Goal: Information Seeking & Learning: Learn about a topic

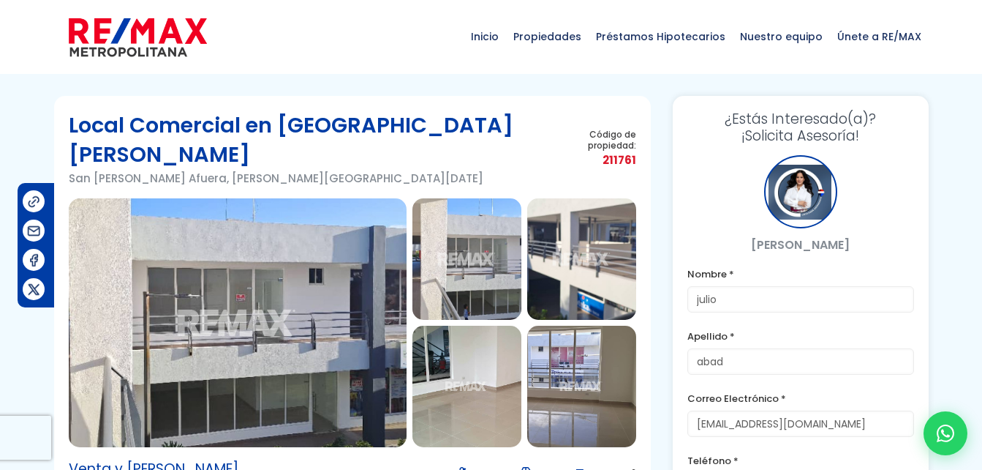
click at [563, 255] on img at bounding box center [581, 258] width 109 height 121
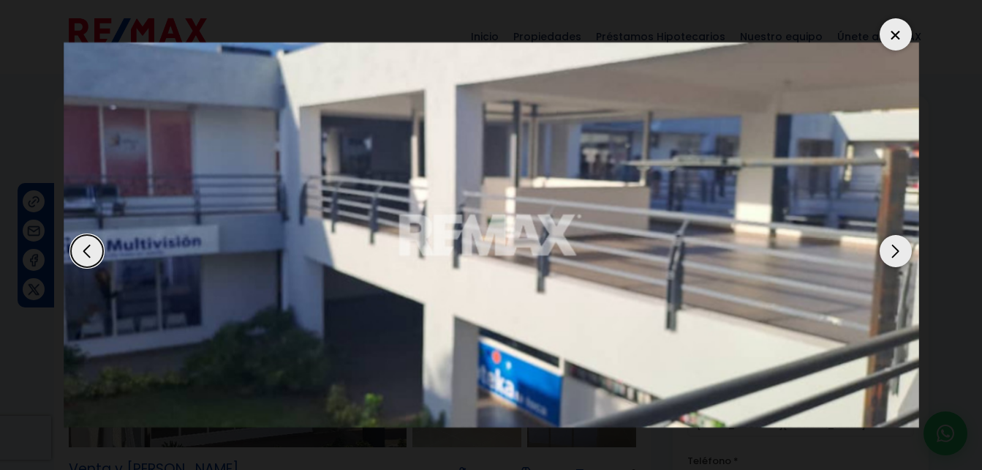
click at [909, 243] on div "Next slide" at bounding box center [896, 251] width 32 height 32
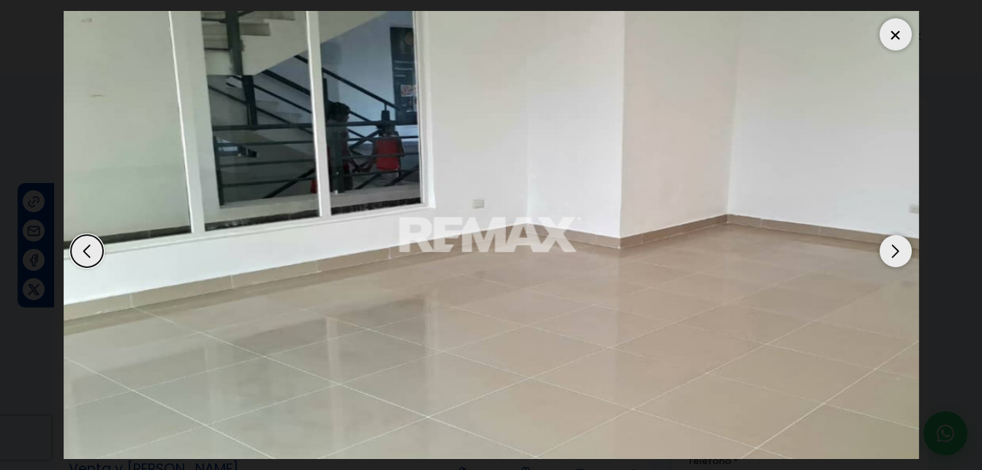
click at [909, 243] on div "Next slide" at bounding box center [896, 251] width 32 height 32
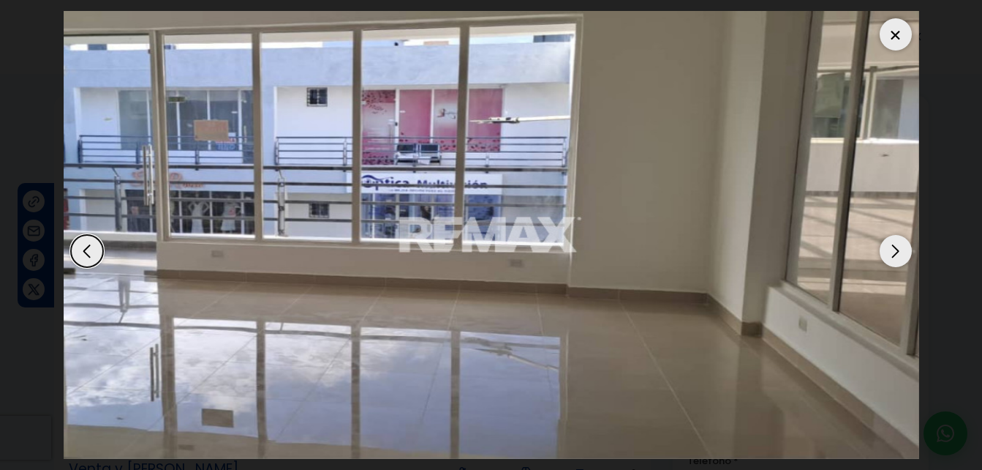
click at [892, 39] on div at bounding box center [896, 34] width 32 height 32
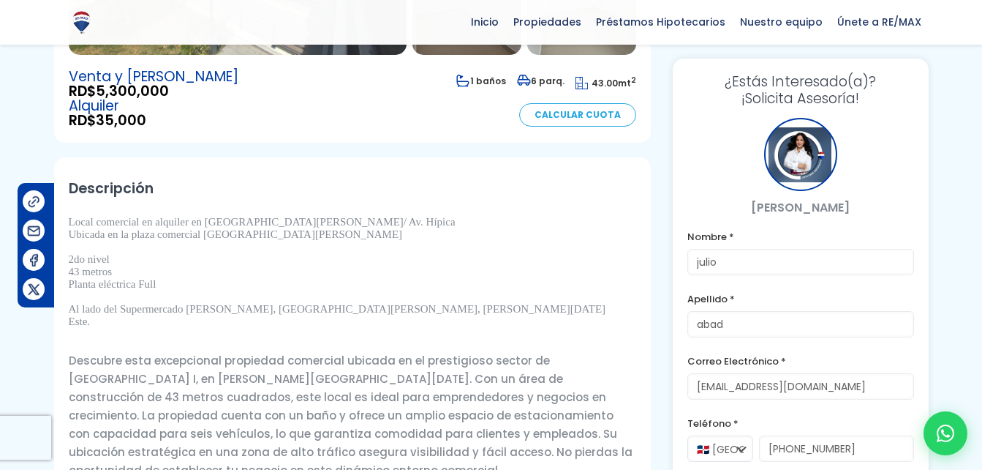
scroll to position [391, 0]
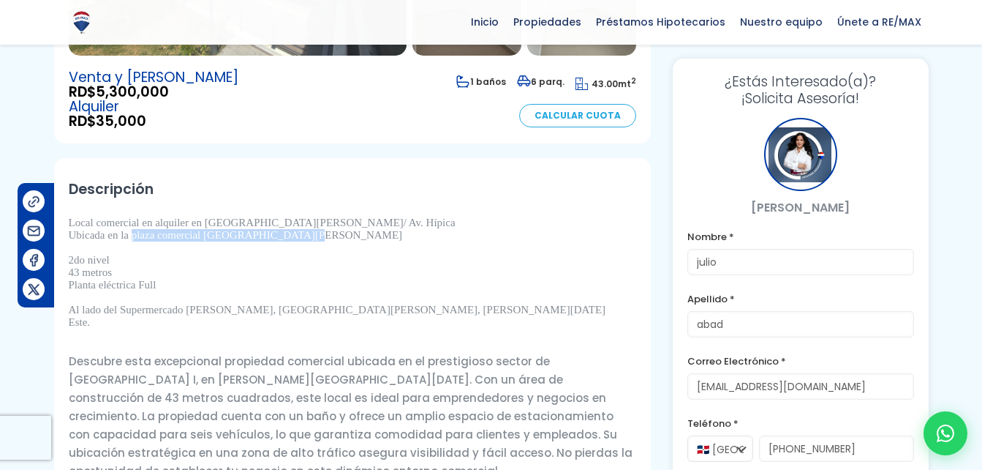
drag, startPoint x: 314, startPoint y: 210, endPoint x: 133, endPoint y: 206, distance: 181.4
click at [133, 229] on p "Ubicada en la plaza comercial [GEOGRAPHIC_DATA][PERSON_NAME]" at bounding box center [353, 235] width 568 height 12
copy p "plaza comercial [GEOGRAPHIC_DATA][PERSON_NAME]"
click at [357, 324] on div "Local comercial en alquiler en [GEOGRAPHIC_DATA][PERSON_NAME]/ Av. Hípica Ubica…" at bounding box center [353, 347] width 568 height 263
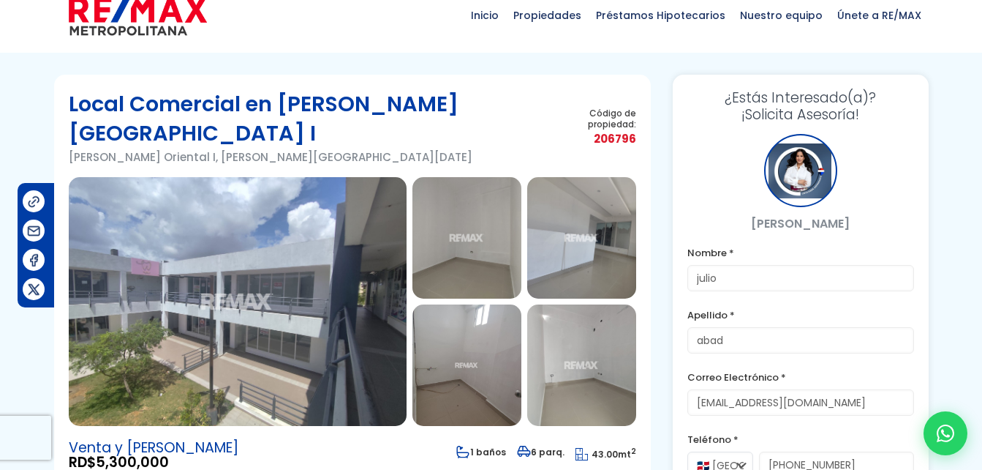
scroll to position [20, 0]
